Goal: Task Accomplishment & Management: Manage account settings

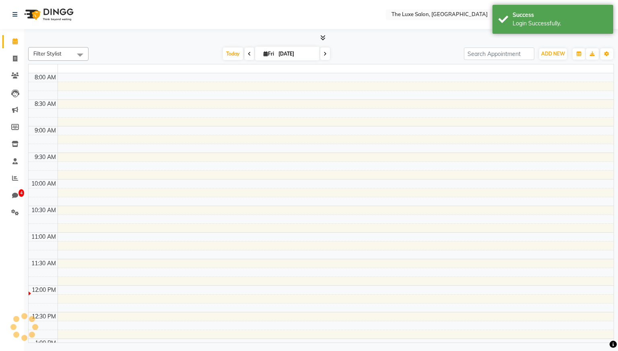
select select "en"
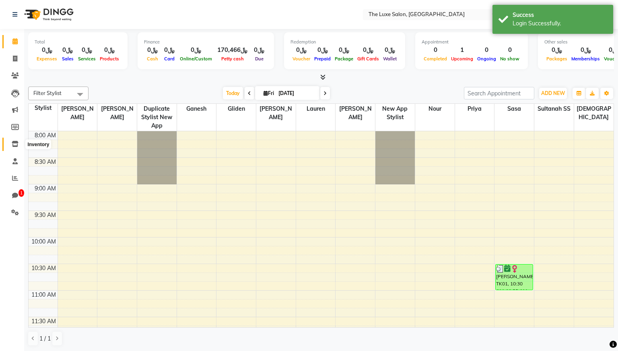
click at [15, 143] on icon at bounding box center [15, 144] width 7 height 6
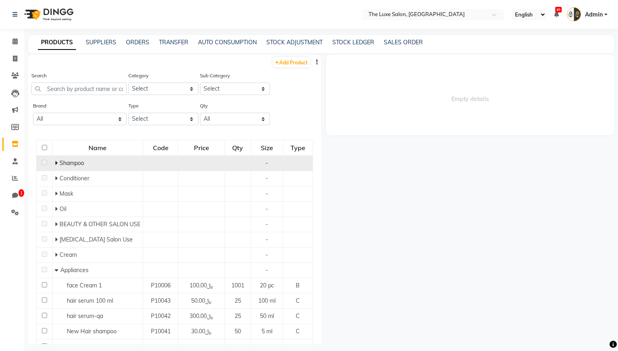
click at [57, 161] on icon at bounding box center [56, 163] width 3 height 6
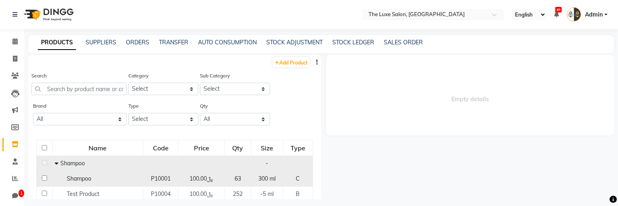
click at [81, 180] on span "Shampoo" at bounding box center [79, 178] width 25 height 7
select select
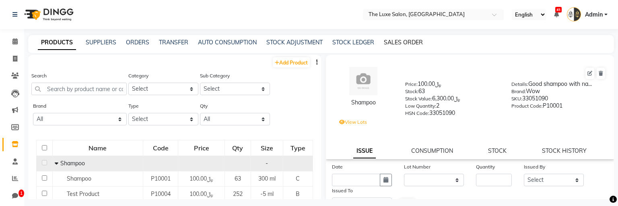
click at [392, 40] on link "SALES ORDER" at bounding box center [403, 42] width 39 height 7
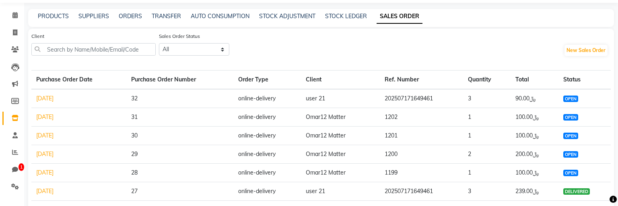
scroll to position [26, 0]
click at [54, 99] on link "[DATE]" at bounding box center [44, 98] width 17 height 7
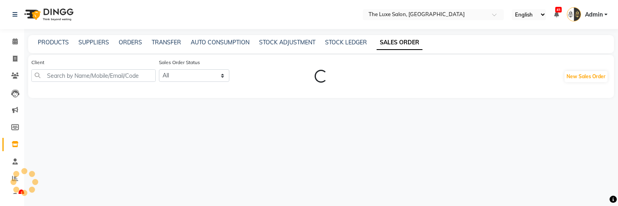
scroll to position [26, 0]
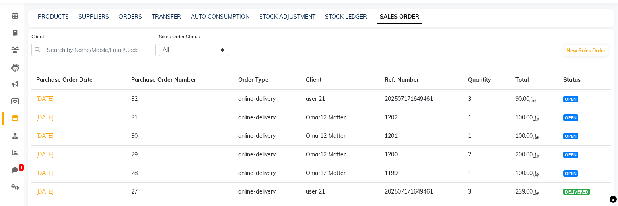
drag, startPoint x: 472, startPoint y: 99, endPoint x: 444, endPoint y: 99, distance: 28.6
click at [444, 99] on tr "[DATE] 32 online-delivery user 21 202507171649461 3 ﷼90.00 OPEN" at bounding box center [321, 98] width 580 height 19
click at [381, 36] on div "Client Sales Order Status All OPEN PARTIAL-DELIVERED DELIVERED CANCELLED CLOSED…" at bounding box center [321, 50] width 580 height 37
click at [54, 101] on link "[DATE]" at bounding box center [44, 98] width 17 height 7
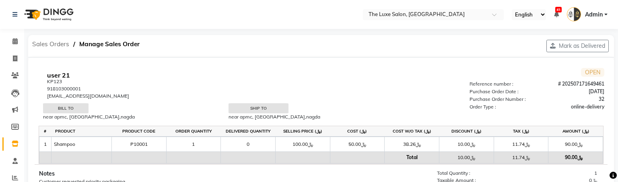
click at [59, 45] on span "Sales Orders" at bounding box center [50, 44] width 45 height 14
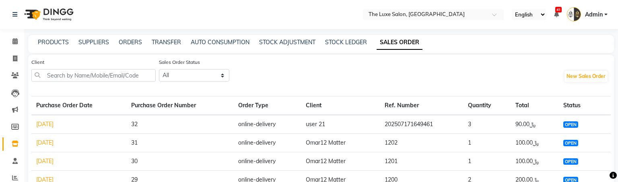
click at [423, 124] on td "202507171649461" at bounding box center [421, 124] width 83 height 19
click at [572, 123] on span "OPEN" at bounding box center [571, 125] width 15 height 6
click at [53, 125] on link "[DATE]" at bounding box center [44, 124] width 17 height 7
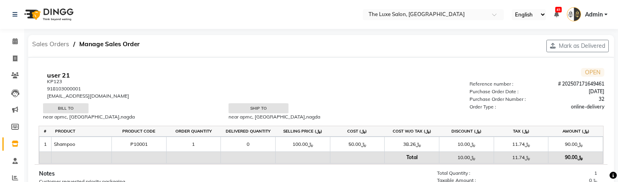
click at [60, 44] on span "Sales Orders" at bounding box center [50, 44] width 45 height 14
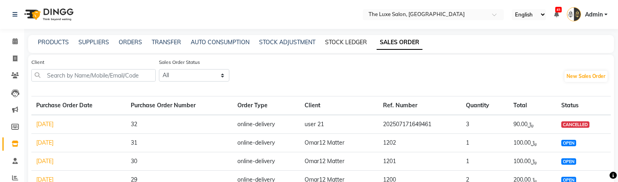
click at [350, 41] on link "STOCK LEDGER" at bounding box center [346, 42] width 42 height 7
select select "all"
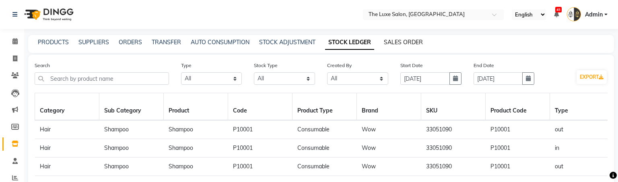
click at [401, 43] on link "SALES ORDER" at bounding box center [403, 42] width 39 height 7
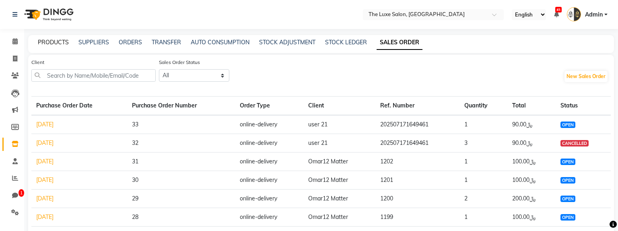
click at [54, 43] on link "PRODUCTS" at bounding box center [53, 42] width 31 height 7
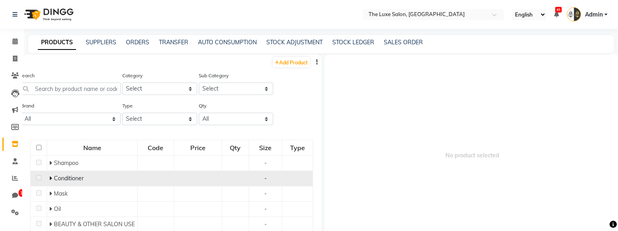
scroll to position [5, 0]
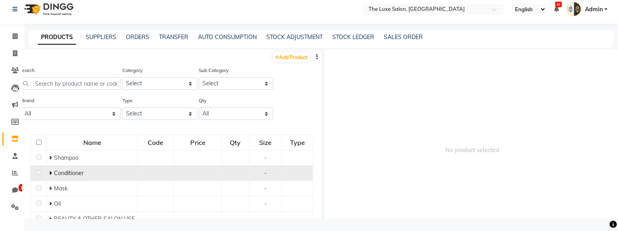
click at [50, 174] on icon at bounding box center [50, 173] width 3 height 6
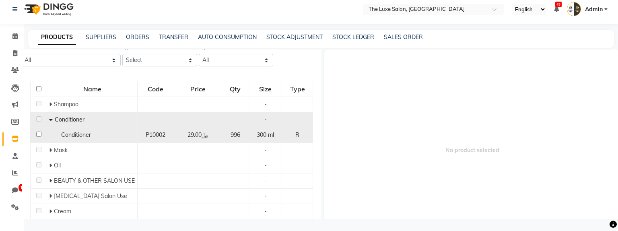
scroll to position [56, 0]
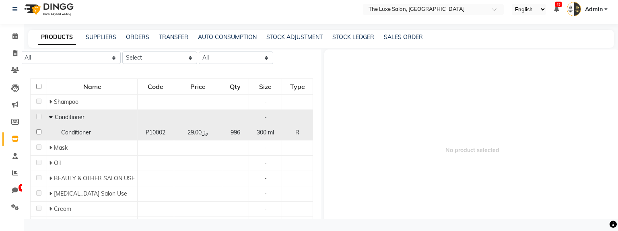
click at [76, 135] on span "Conditioner" at bounding box center [76, 132] width 30 height 7
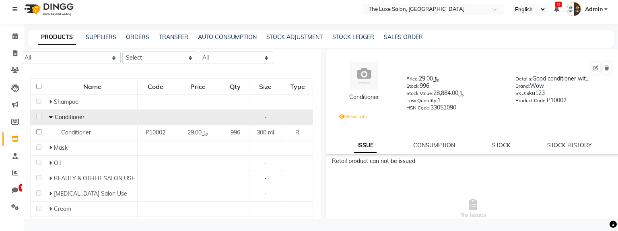
click at [353, 119] on label "View Lots" at bounding box center [353, 116] width 28 height 7
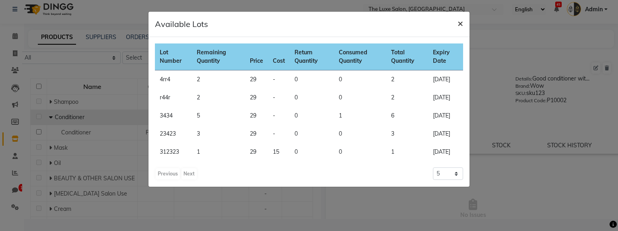
click at [463, 23] on span "×" at bounding box center [461, 23] width 6 height 12
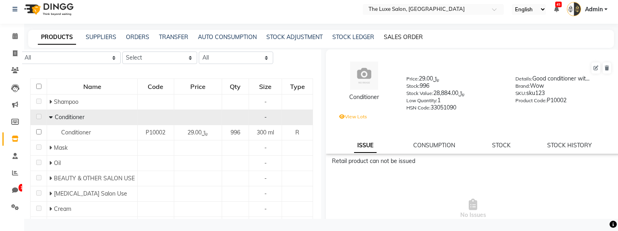
click at [391, 35] on link "SALES ORDER" at bounding box center [403, 36] width 39 height 7
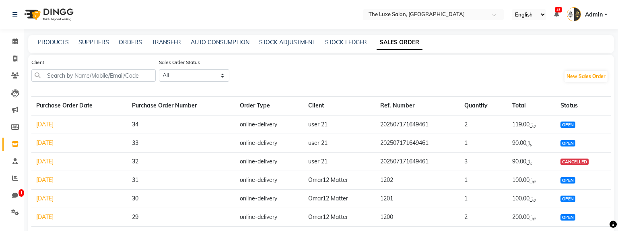
click at [54, 123] on link "[DATE]" at bounding box center [44, 124] width 17 height 7
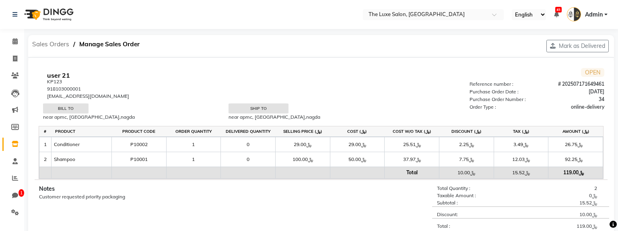
click at [59, 44] on span "Sales Orders" at bounding box center [50, 44] width 45 height 14
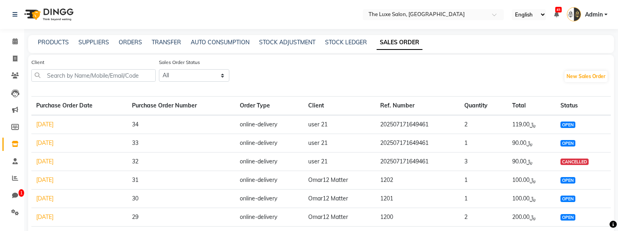
click at [54, 37] on div "PRODUCTS SUPPLIERS ORDERS TRANSFER AUTO CONSUMPTION STOCK ADJUSTMENT STOCK LEDG…" at bounding box center [321, 44] width 586 height 18
click at [54, 41] on link "PRODUCTS" at bounding box center [53, 42] width 31 height 7
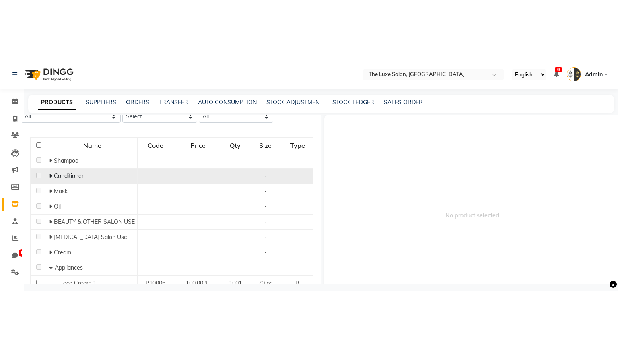
scroll to position [82, 0]
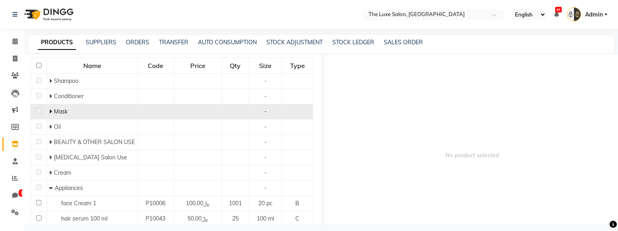
click at [75, 117] on td "Mask" at bounding box center [92, 111] width 91 height 15
click at [58, 115] on div "Mask" at bounding box center [92, 112] width 86 height 8
click at [64, 110] on span "Mask" at bounding box center [61, 111] width 14 height 7
click at [52, 110] on span at bounding box center [51, 111] width 5 height 7
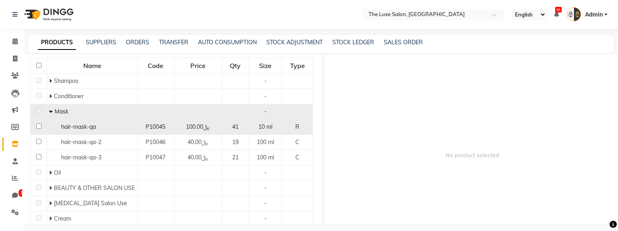
click at [95, 124] on span "hair-mask-qa" at bounding box center [78, 126] width 35 height 7
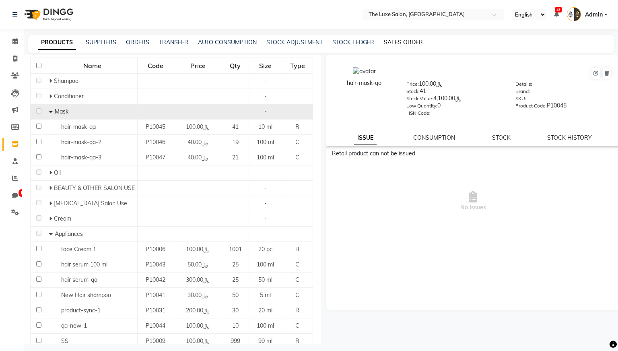
click at [397, 42] on link "SALES ORDER" at bounding box center [403, 42] width 39 height 7
